Goal: Information Seeking & Learning: Learn about a topic

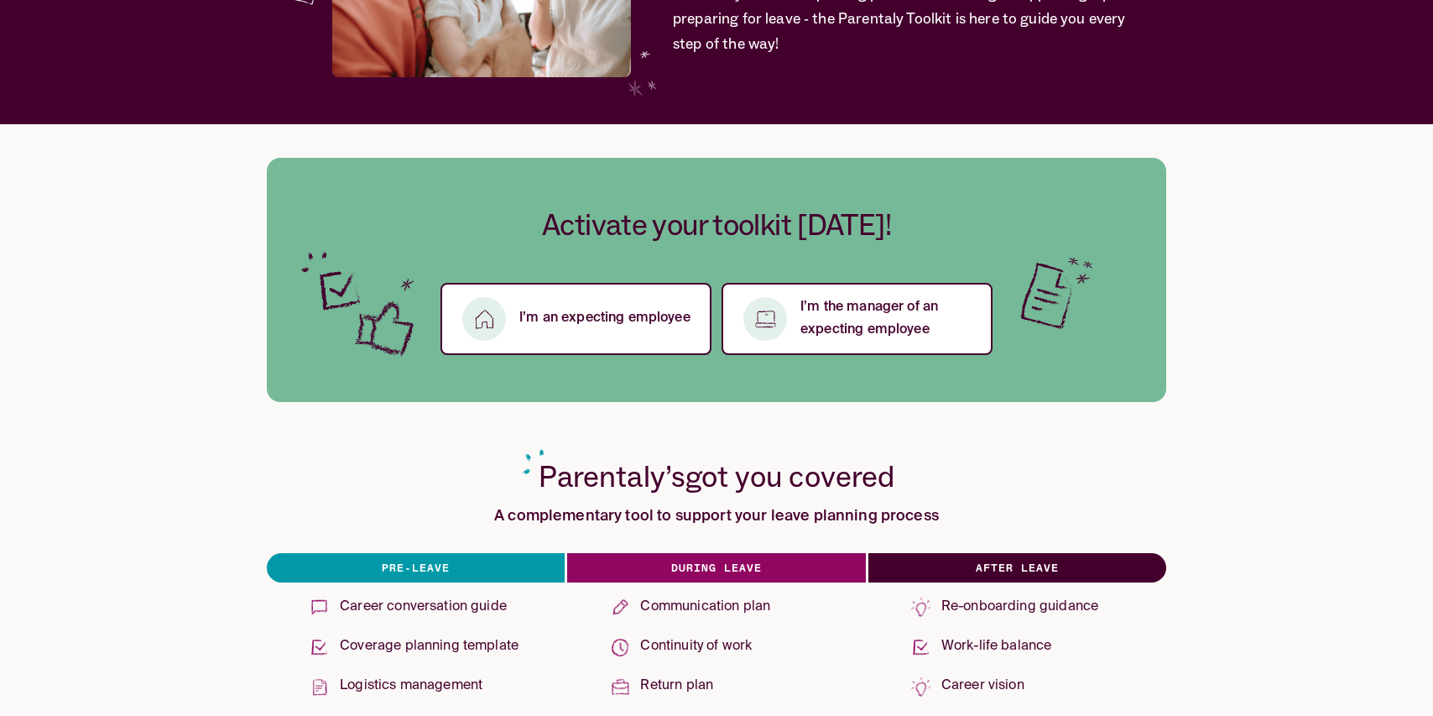
scroll to position [452, 0]
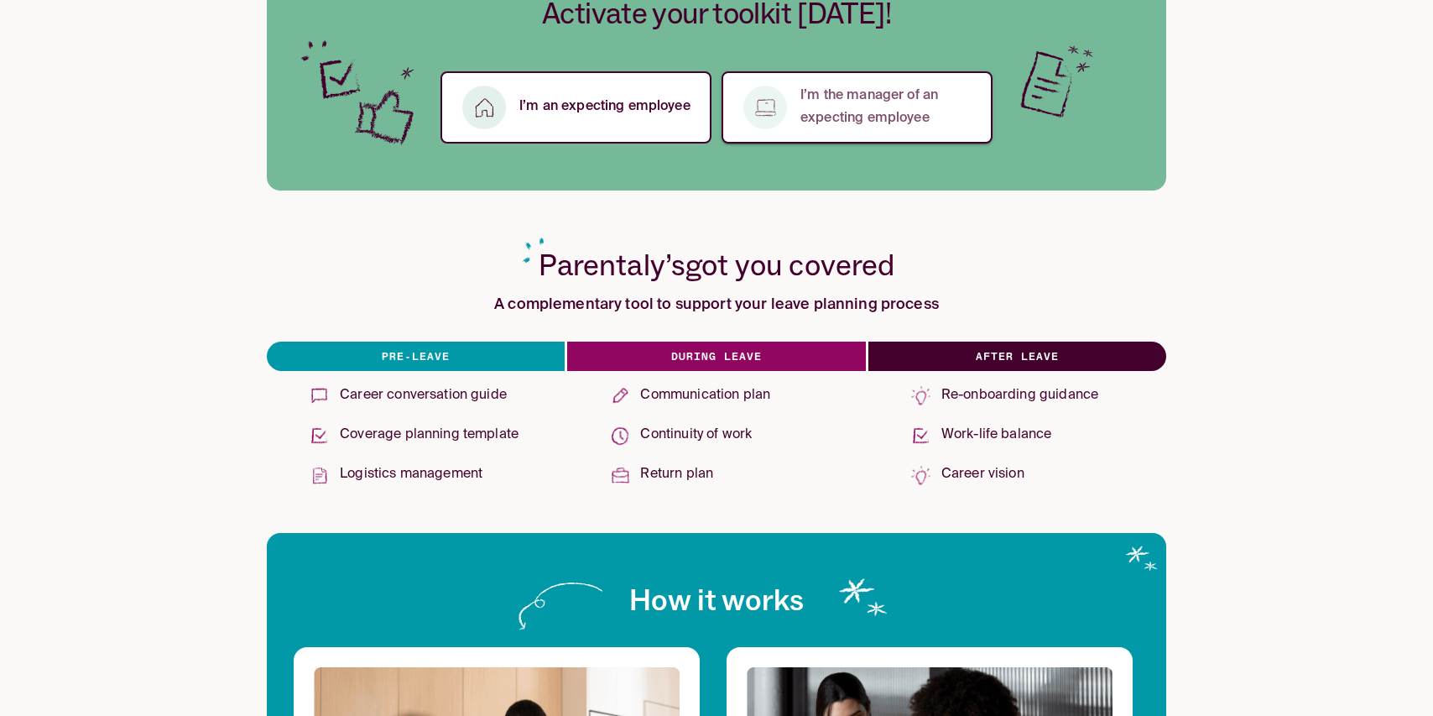
click at [853, 86] on p "I’m the manager of an expecting employee" at bounding box center [886, 107] width 172 height 45
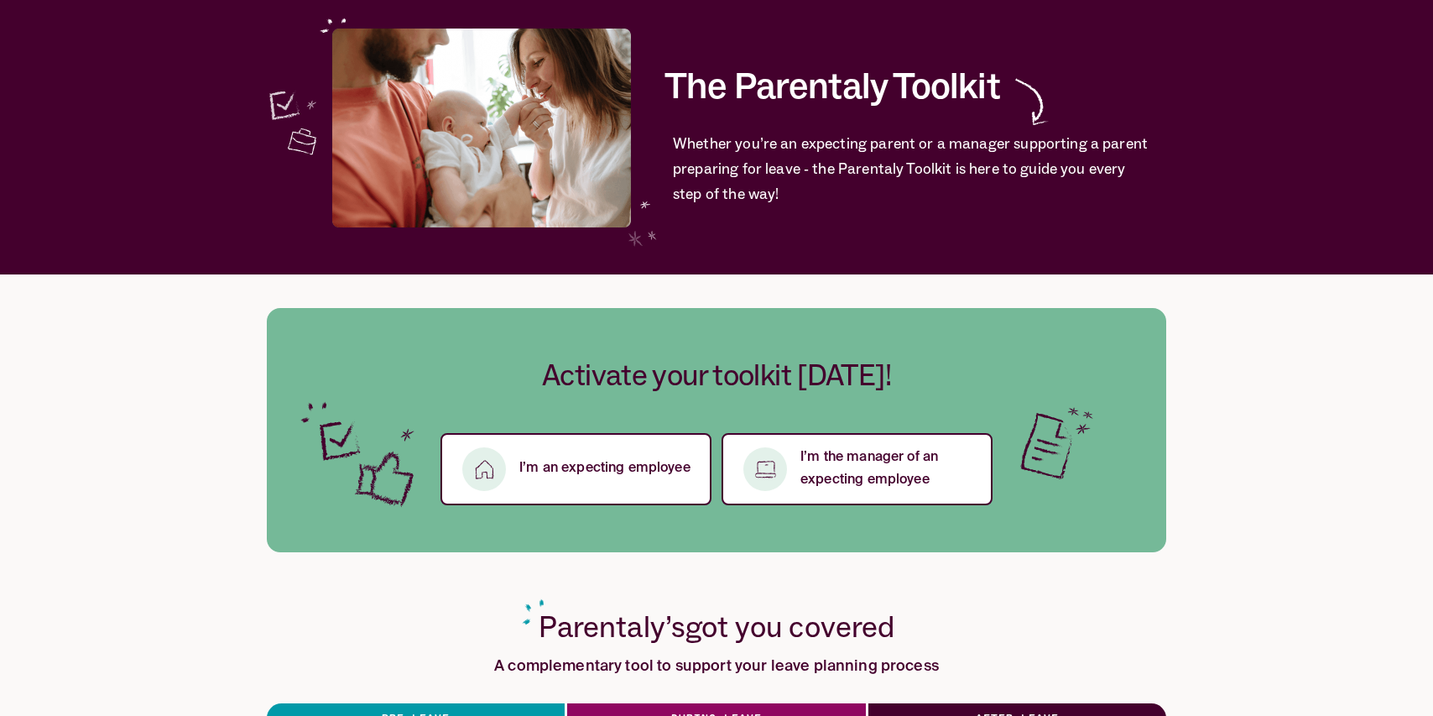
scroll to position [0, 0]
